Goal: Browse casually

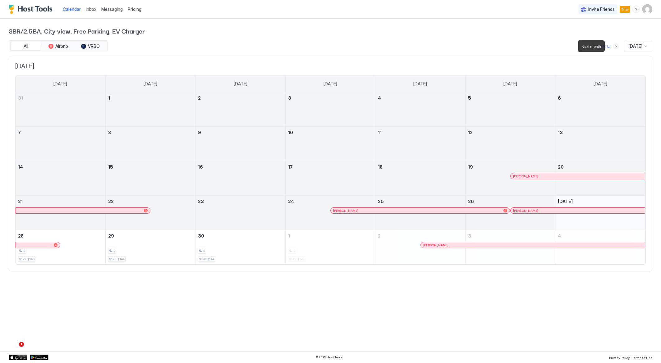
click at [613, 46] on button "Next month" at bounding box center [616, 46] width 6 height 6
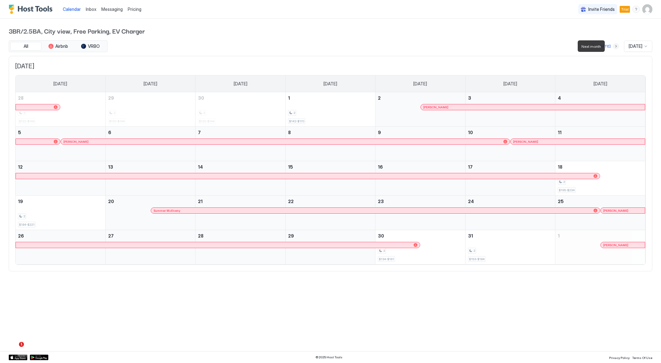
click at [613, 46] on button "Next month" at bounding box center [616, 46] width 6 height 6
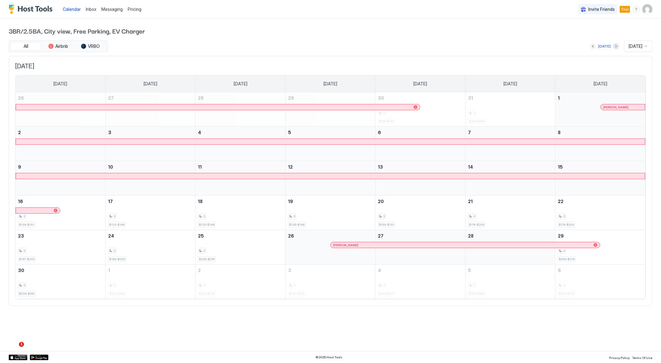
click at [590, 45] on button "Previous month" at bounding box center [593, 46] width 6 height 6
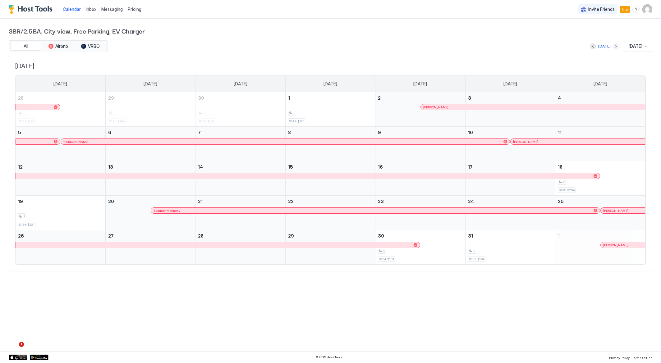
click at [613, 46] on button "Next month" at bounding box center [616, 46] width 6 height 6
